Goal: Task Accomplishment & Management: Use online tool/utility

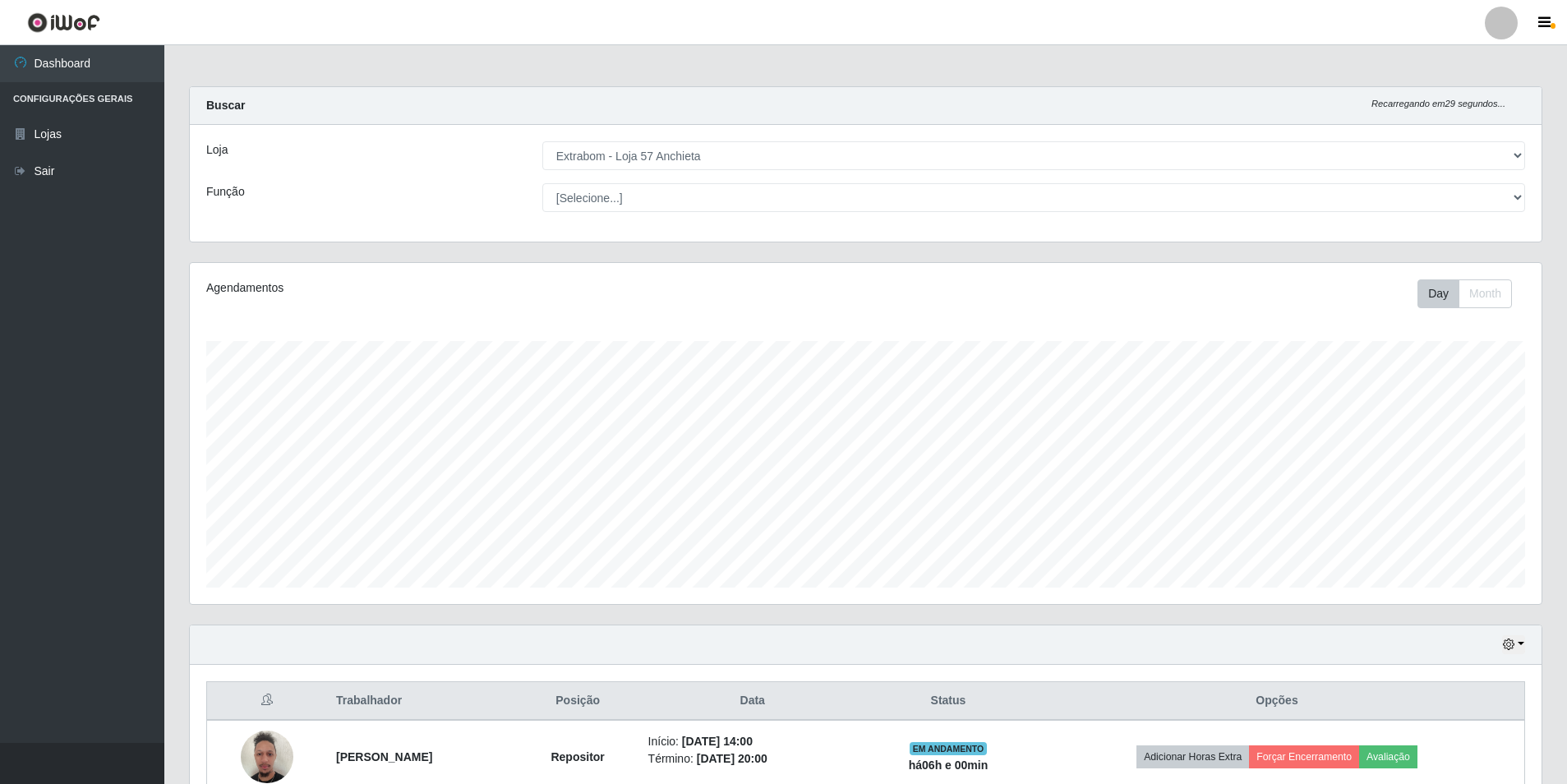
select select "470"
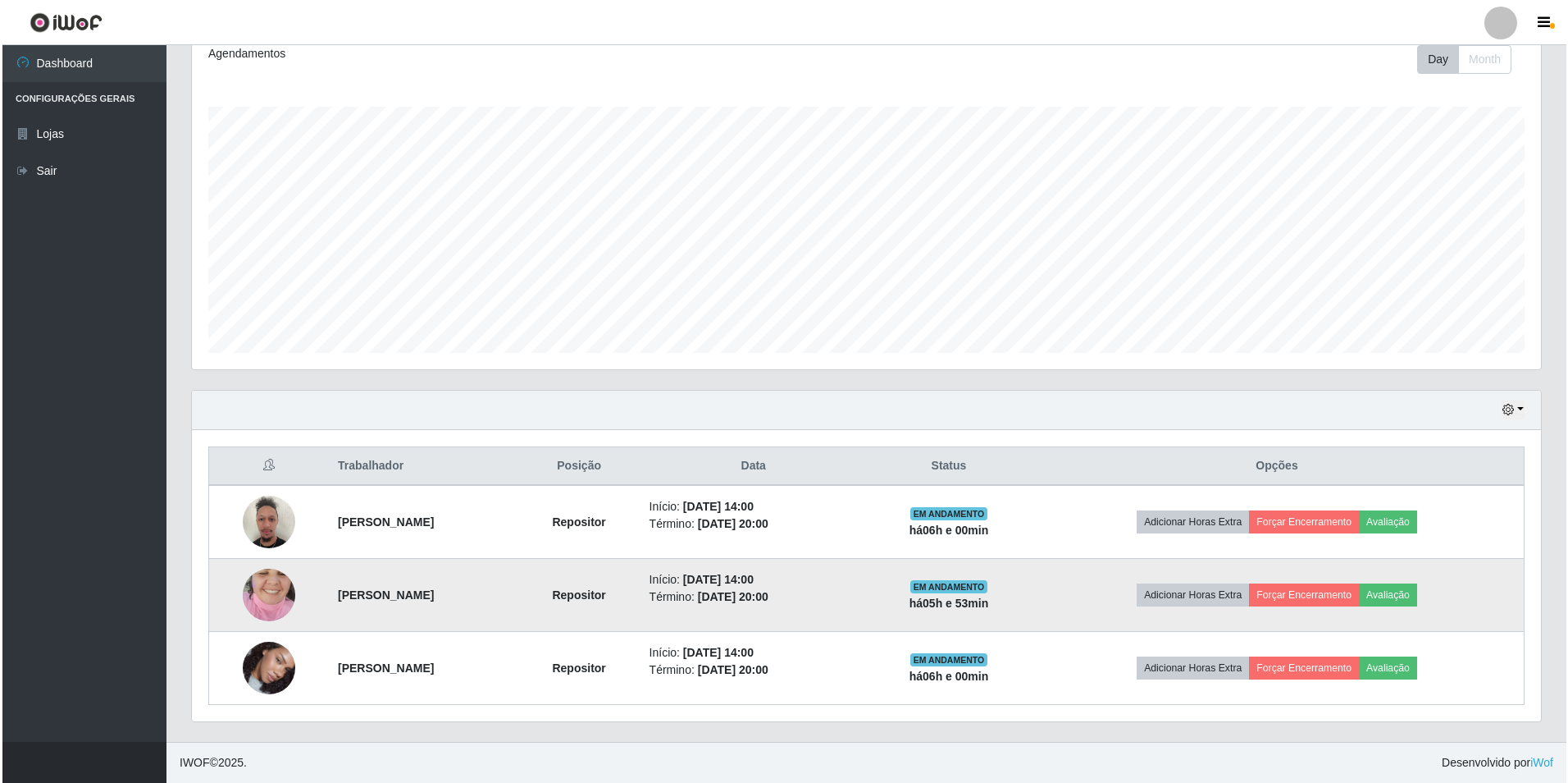
scroll to position [340, 1349]
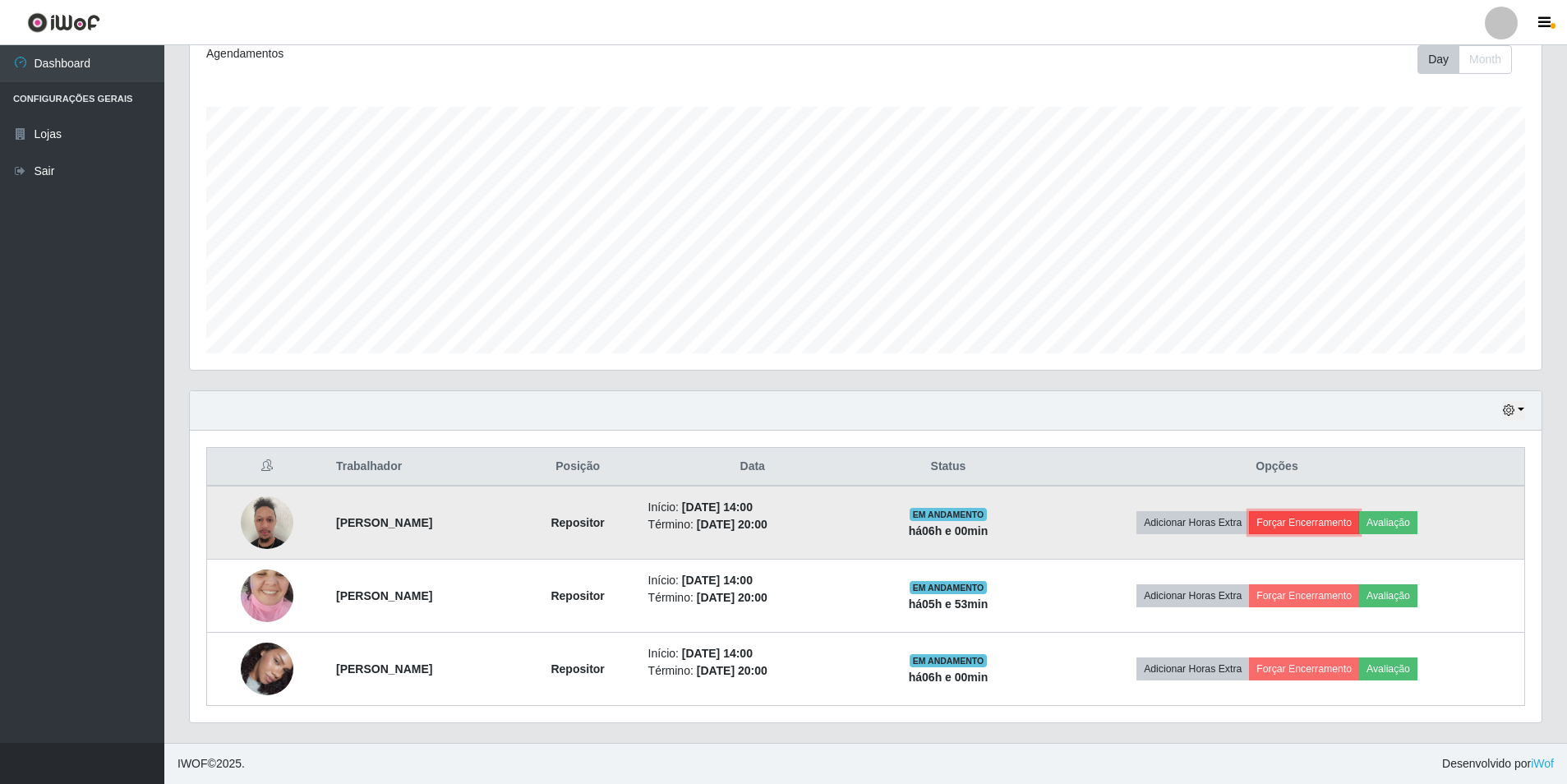
click at [1314, 520] on button "Forçar Encerramento" at bounding box center [1304, 522] width 110 height 23
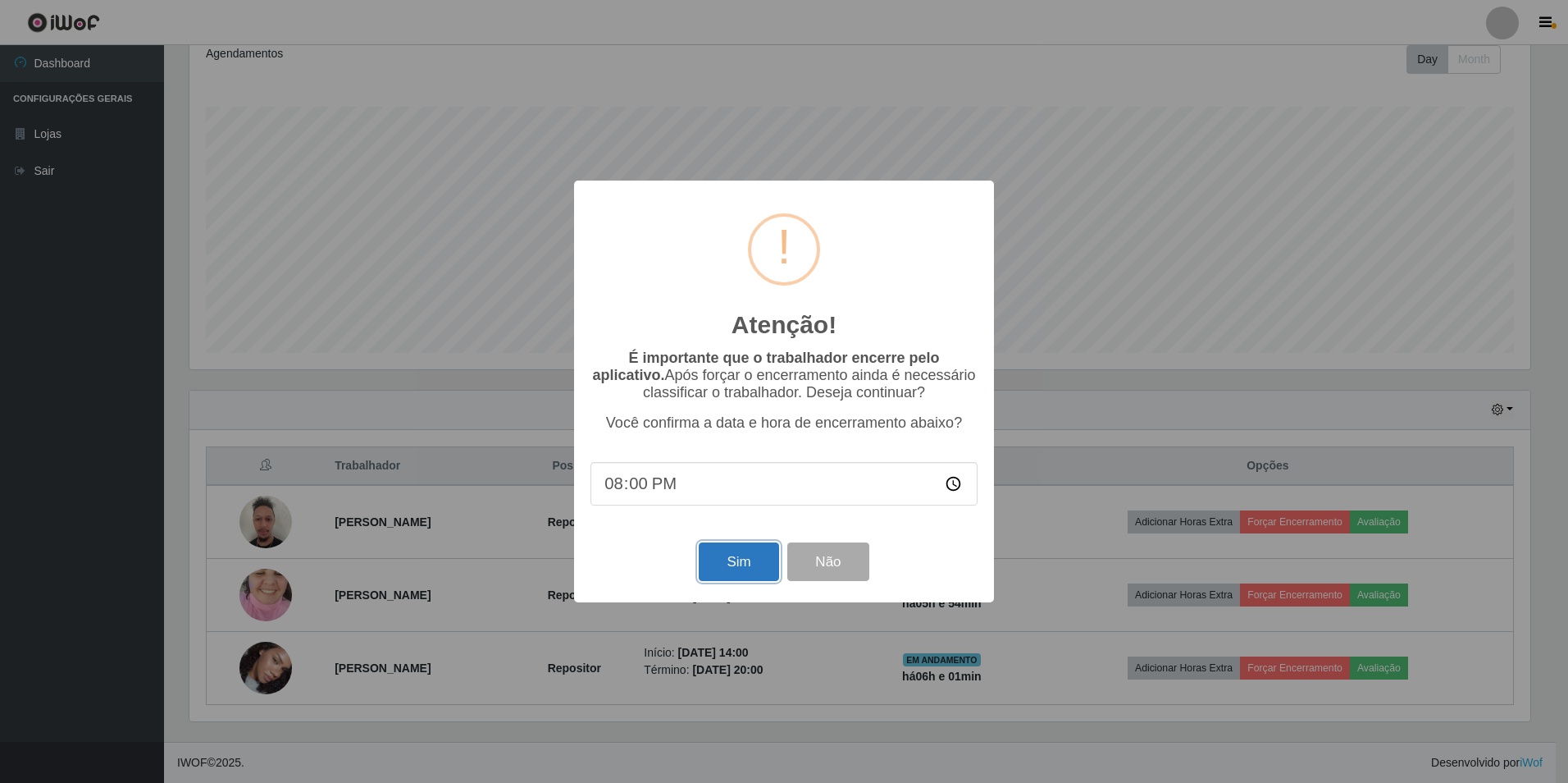
click at [722, 556] on button "Sim" at bounding box center [738, 562] width 80 height 39
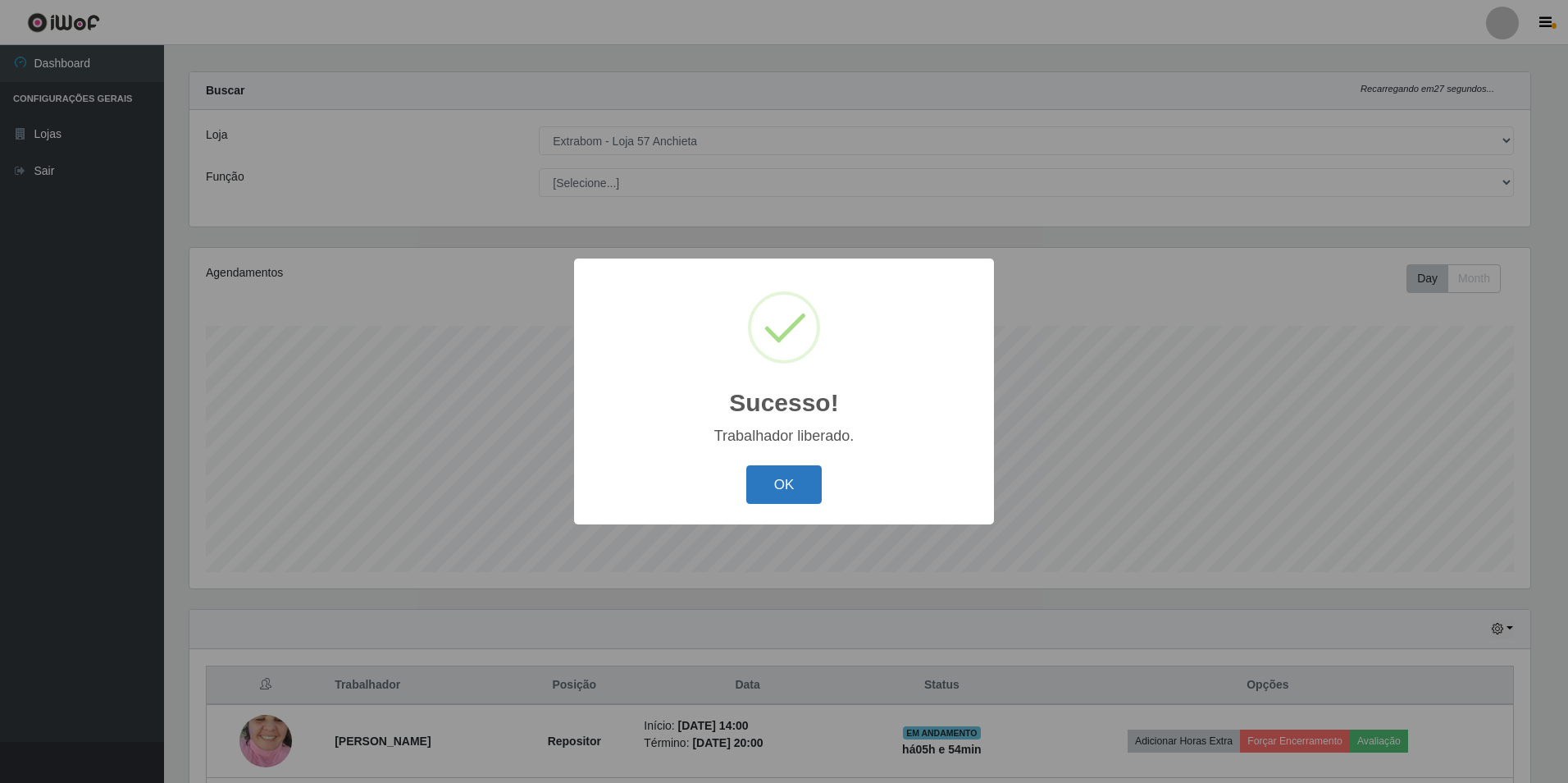
click at [784, 481] on button "OK" at bounding box center [784, 485] width 76 height 39
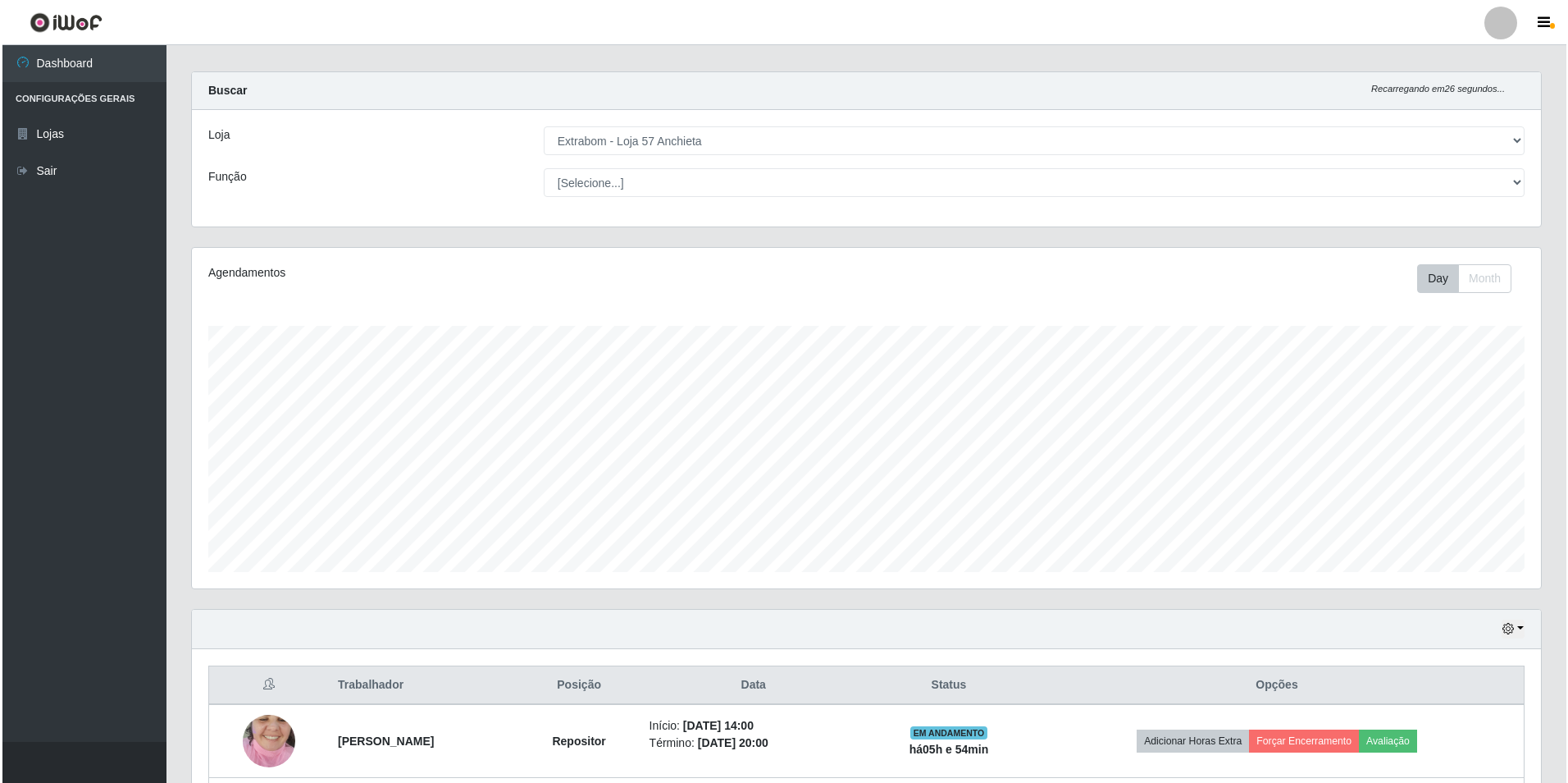
scroll to position [161, 0]
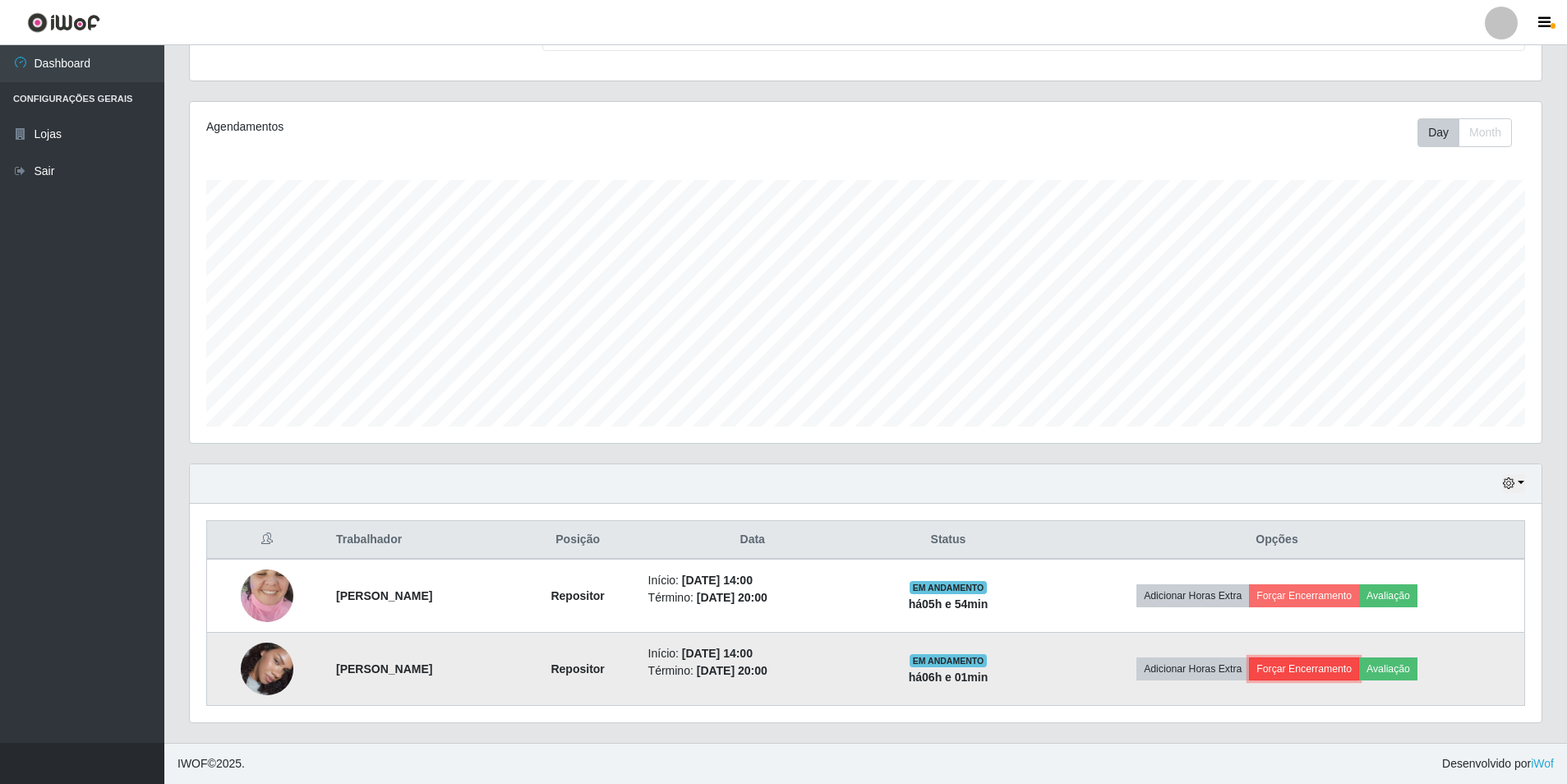
click at [1336, 663] on button "Forçar Encerramento" at bounding box center [1304, 668] width 110 height 23
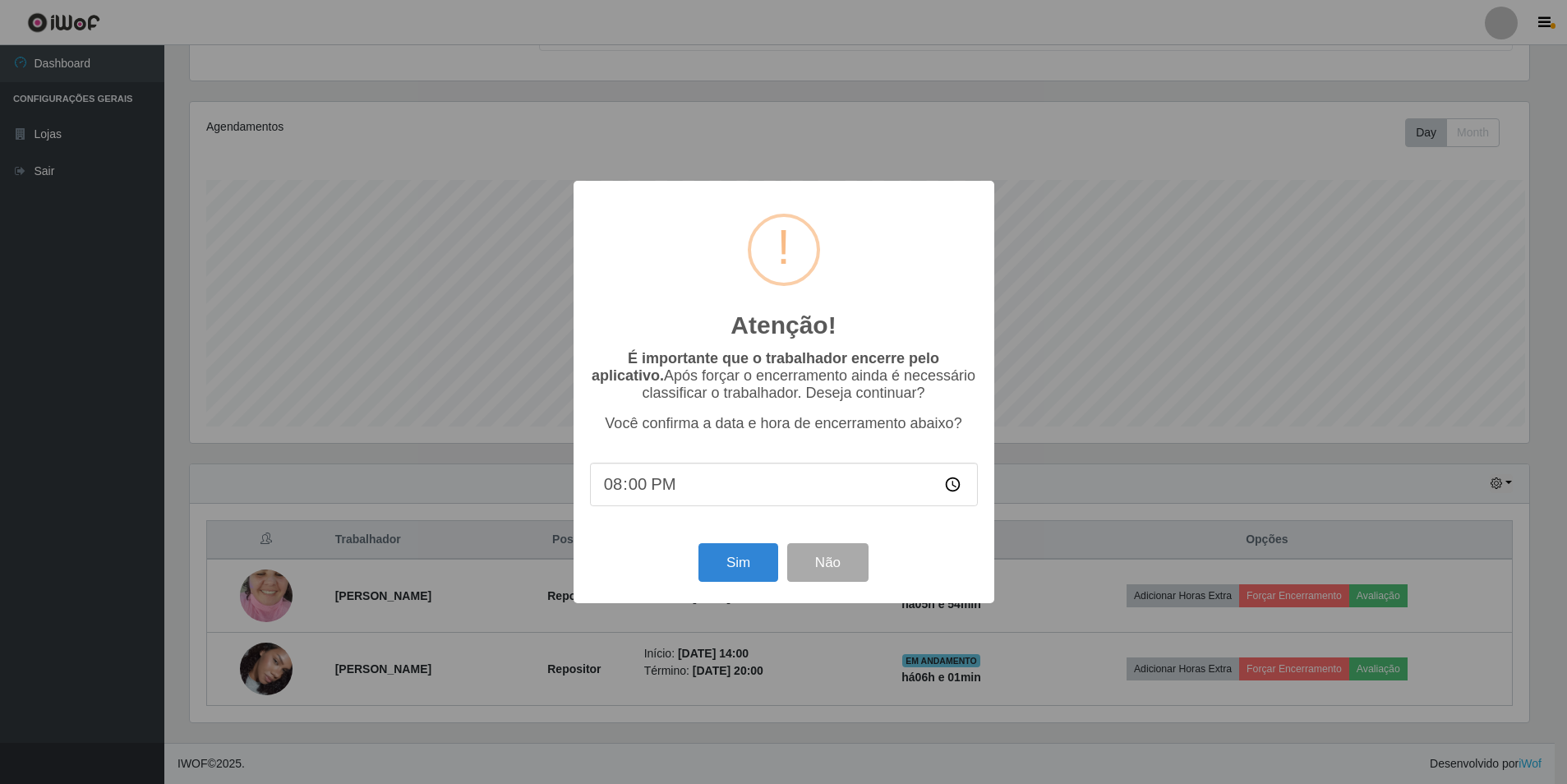
scroll to position [341, 1344]
click at [722, 551] on button "Sim" at bounding box center [740, 562] width 80 height 39
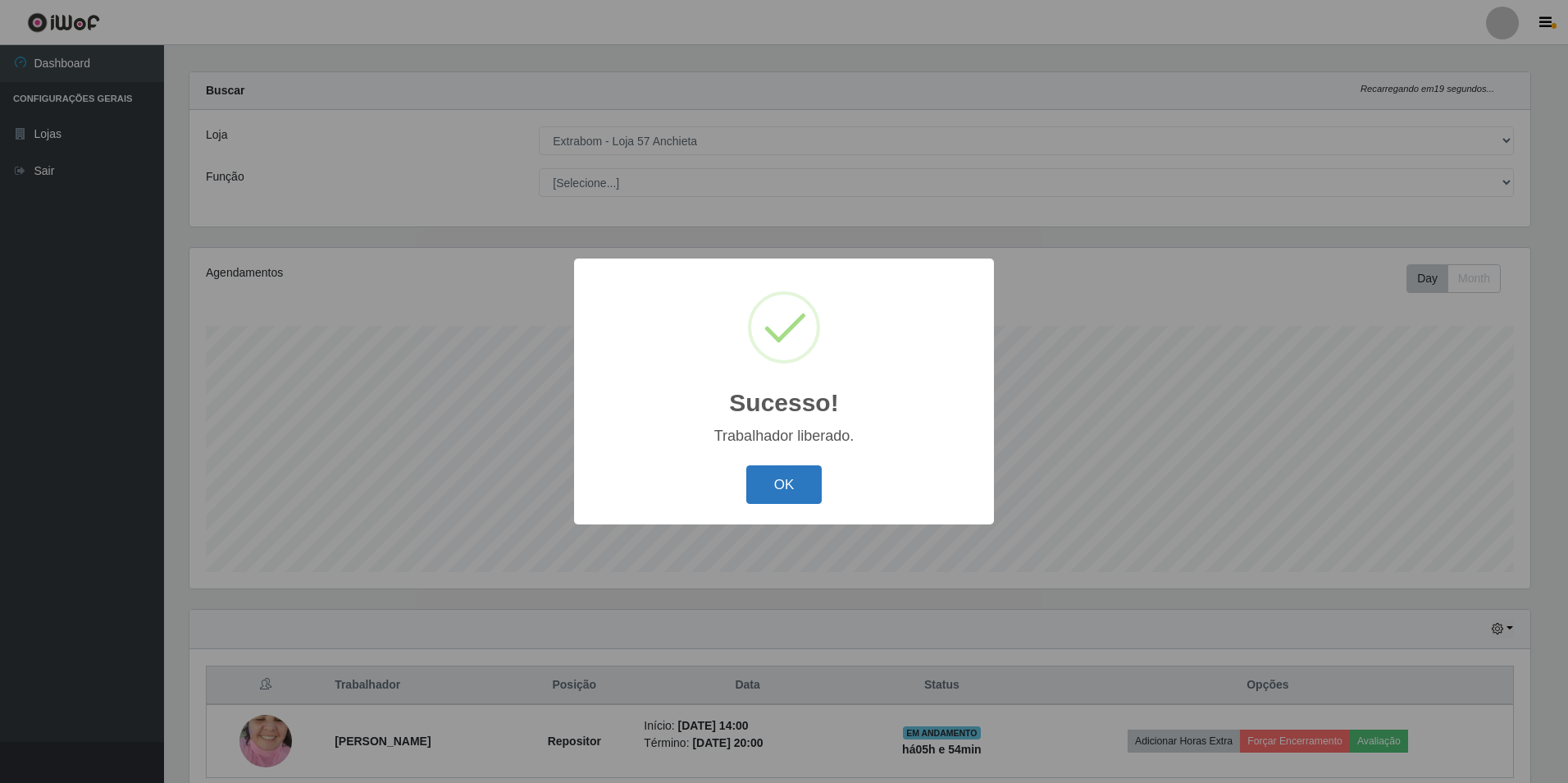
click at [771, 486] on button "OK" at bounding box center [784, 485] width 76 height 39
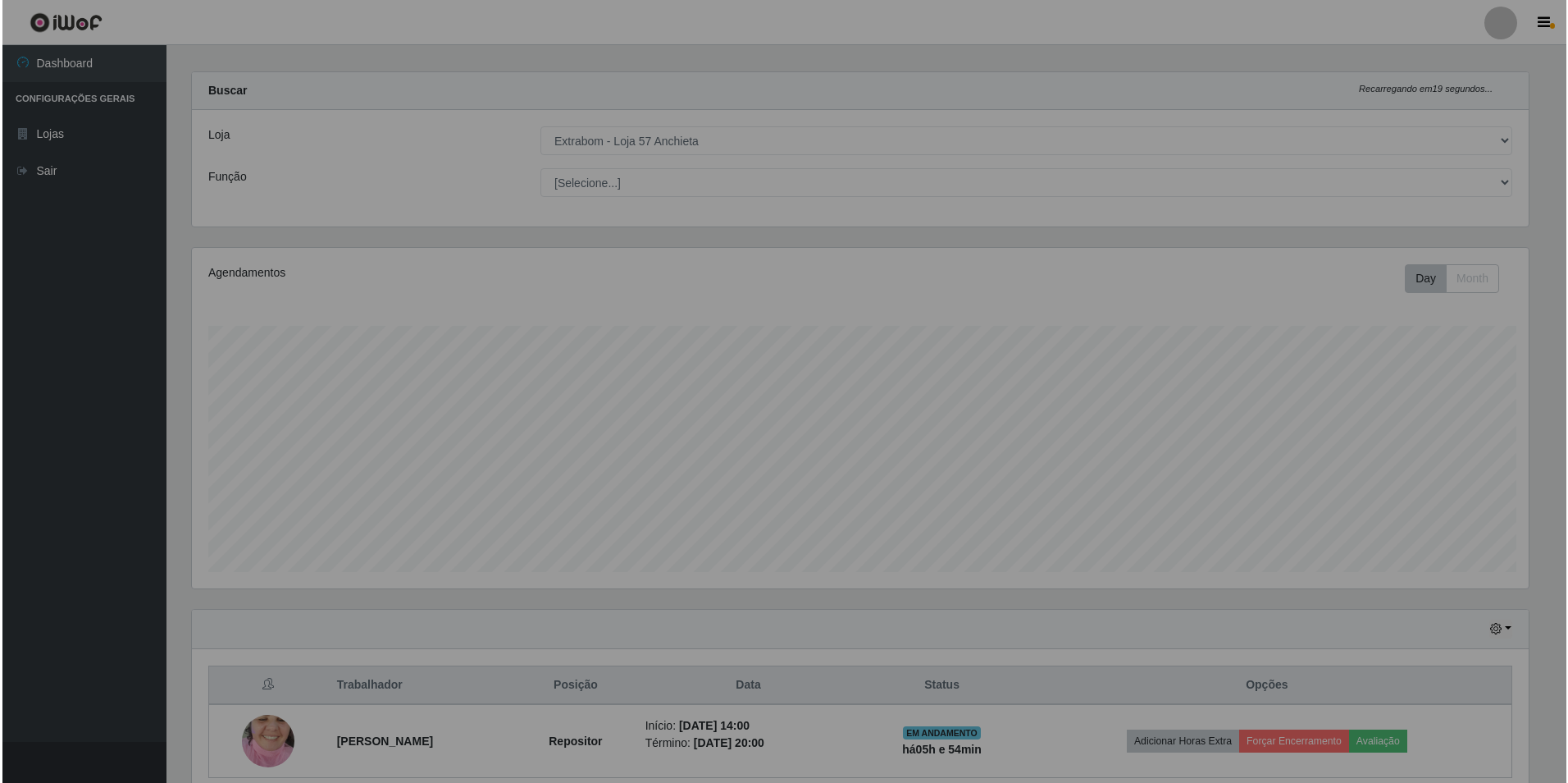
scroll to position [340, 1349]
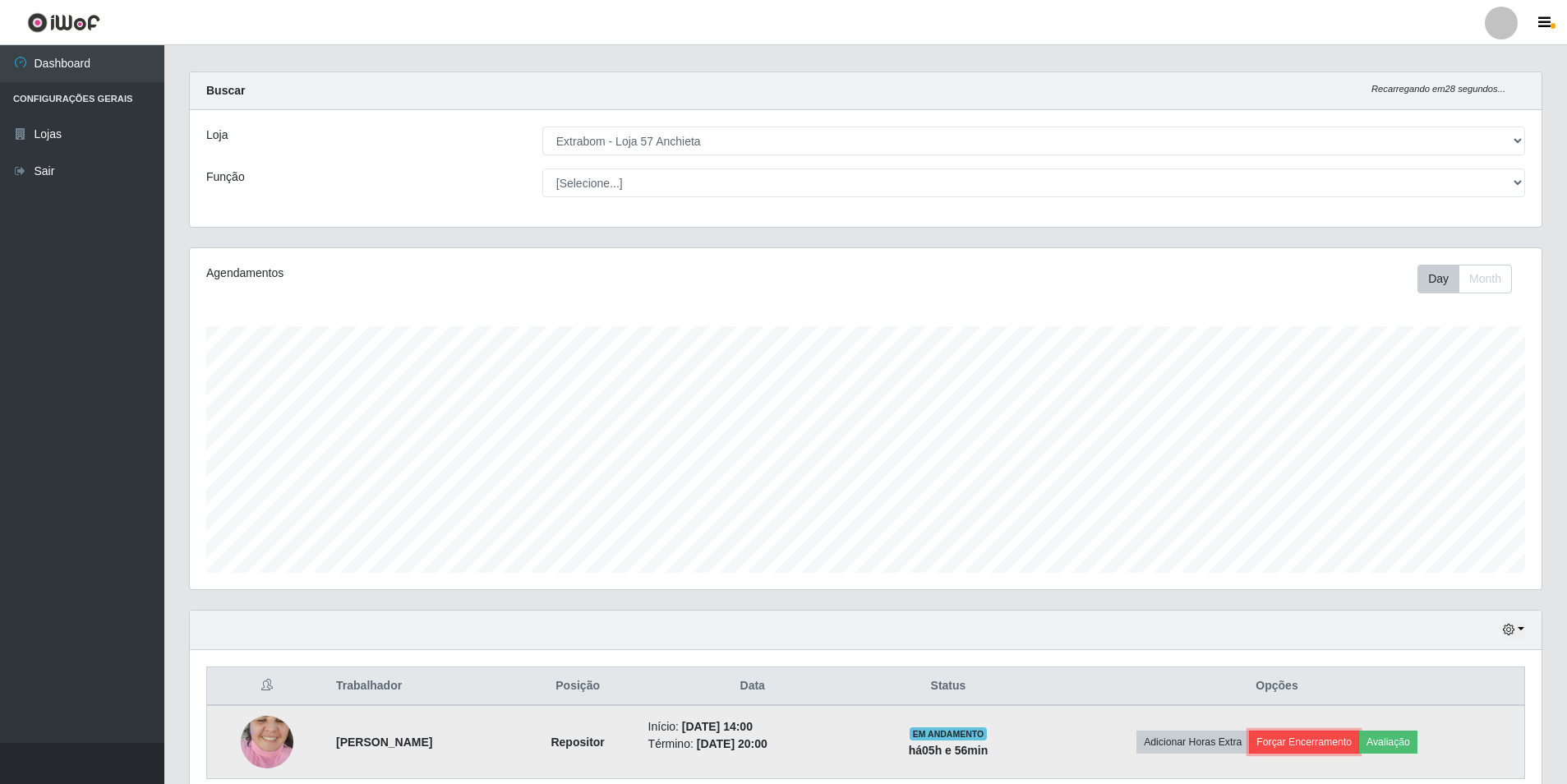
click at [1349, 747] on button "Forçar Encerramento" at bounding box center [1304, 741] width 110 height 23
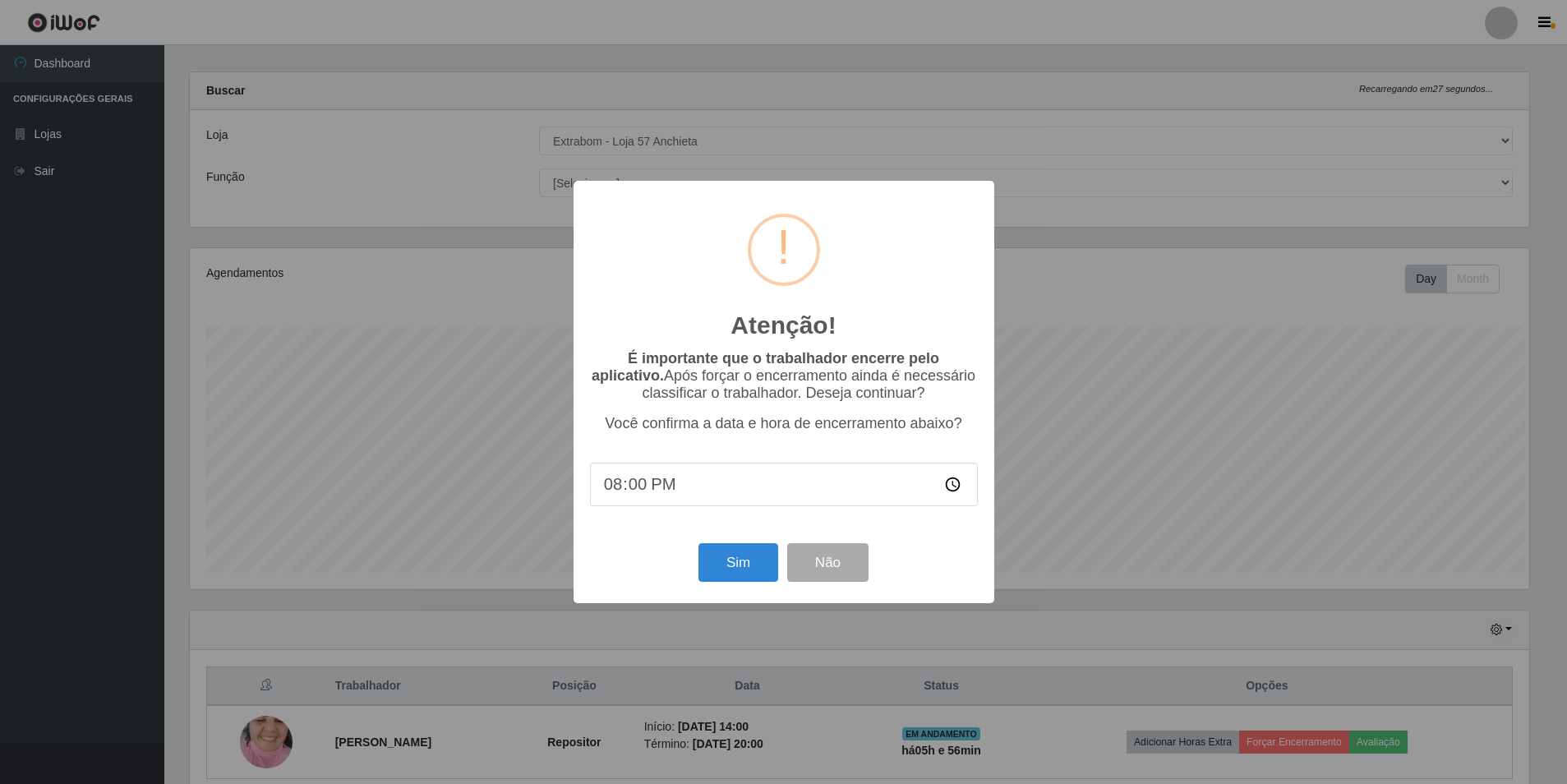
scroll to position [341, 1344]
click at [737, 570] on button "Sim" at bounding box center [740, 562] width 80 height 39
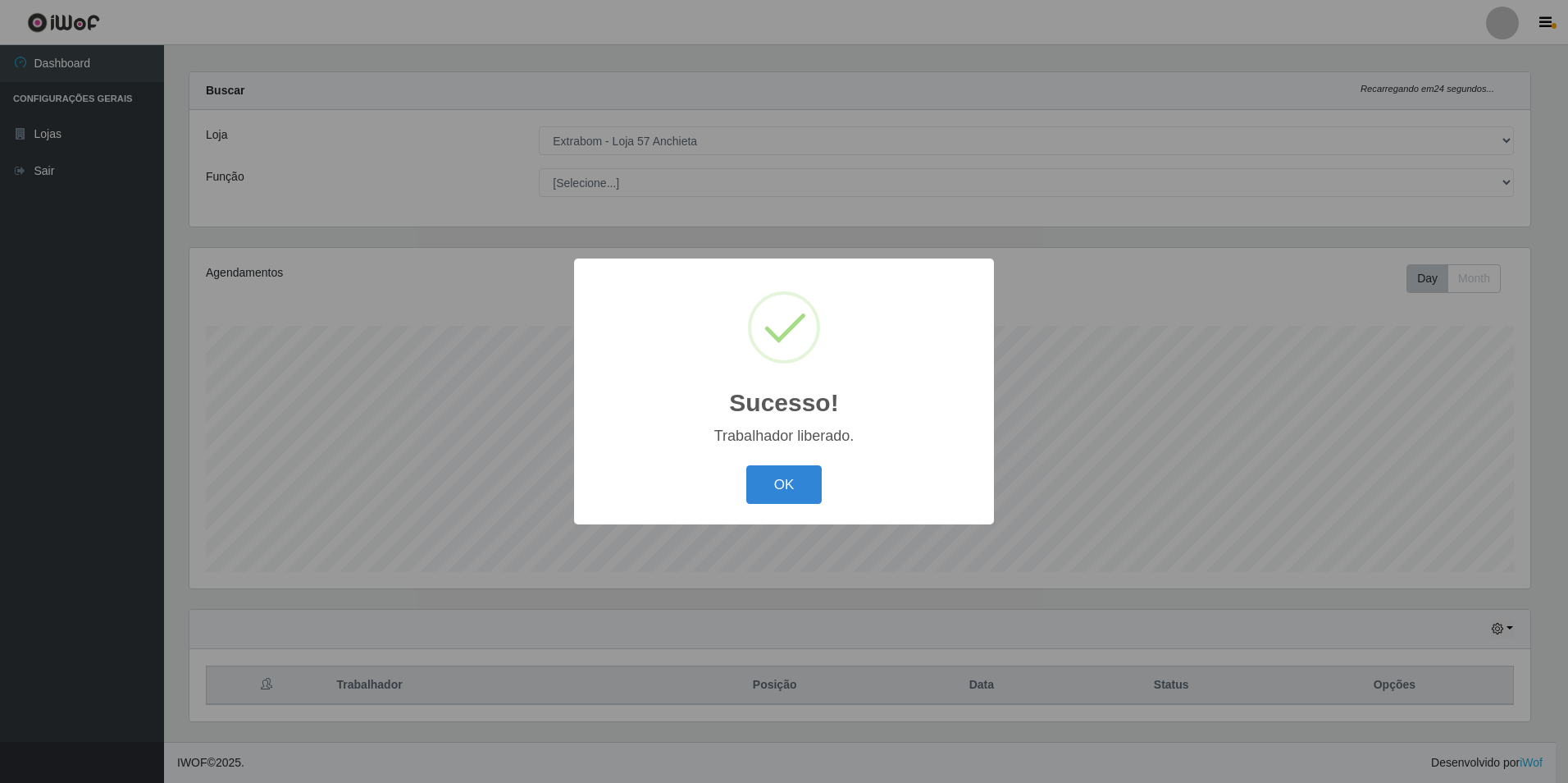
click at [746, 465] on button "OK" at bounding box center [784, 485] width 76 height 39
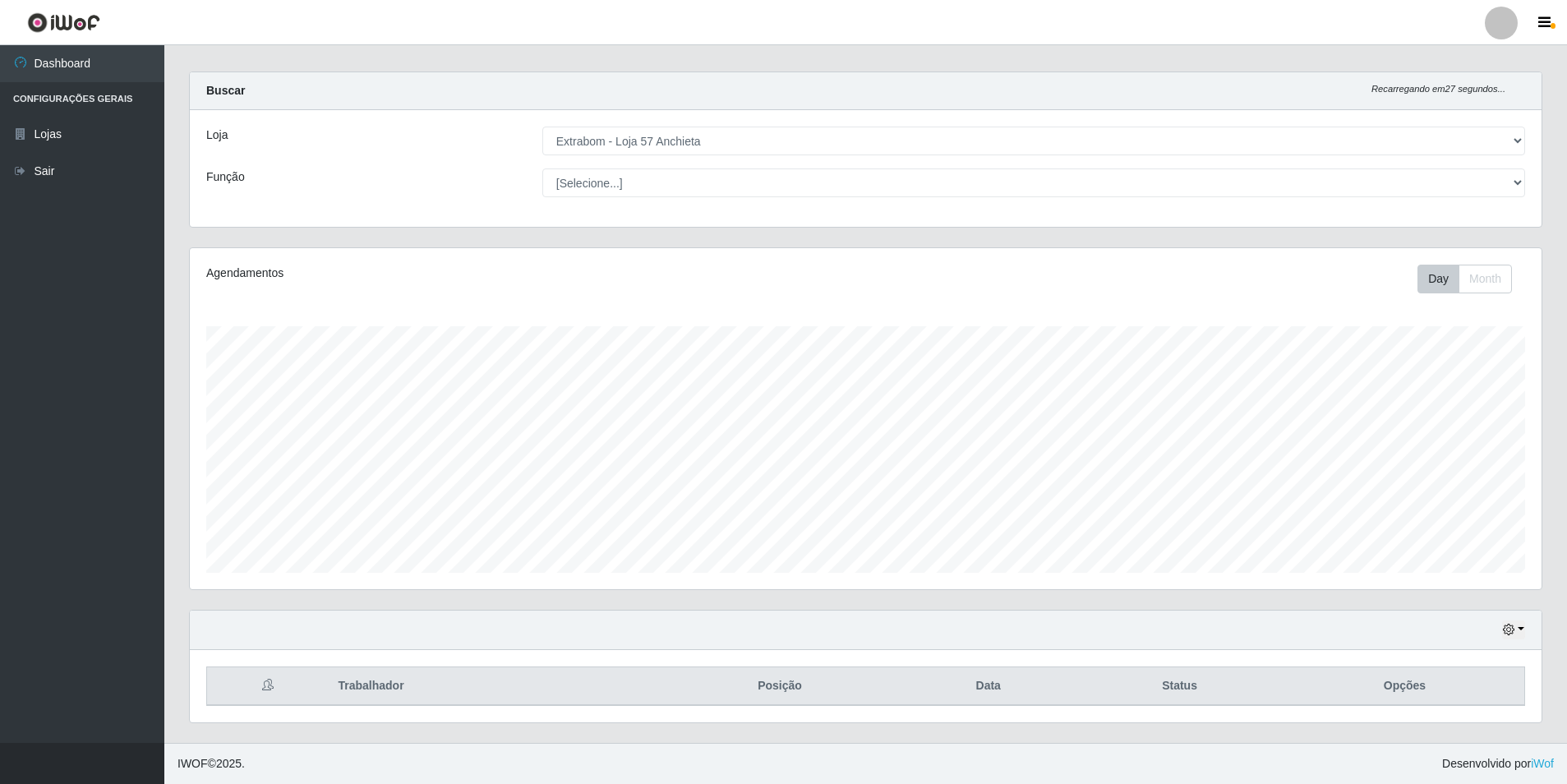
scroll to position [0, 0]
